Goal: Task Accomplishment & Management: Manage account settings

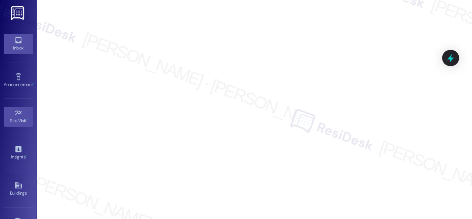
click at [17, 45] on div "Inbox" at bounding box center [18, 47] width 37 height 7
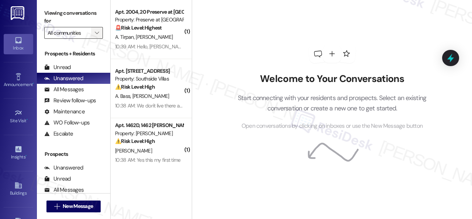
click at [98, 34] on icon "" at bounding box center [97, 33] width 4 height 6
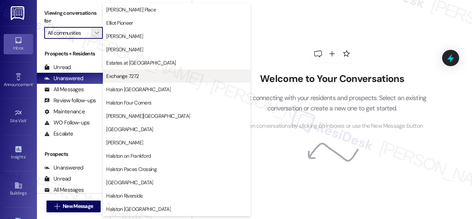
scroll to position [148, 0]
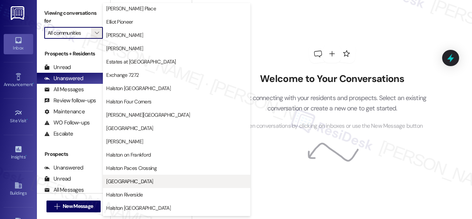
click at [133, 178] on span "[GEOGRAPHIC_DATA]" at bounding box center [129, 180] width 47 height 7
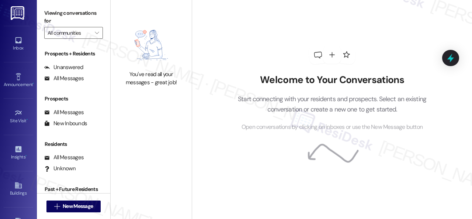
type input "[GEOGRAPHIC_DATA]"
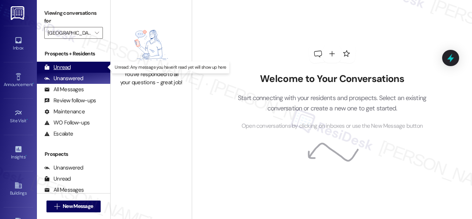
click at [60, 66] on div "Unread" at bounding box center [57, 67] width 27 height 8
